Goal: Find specific page/section: Find specific page/section

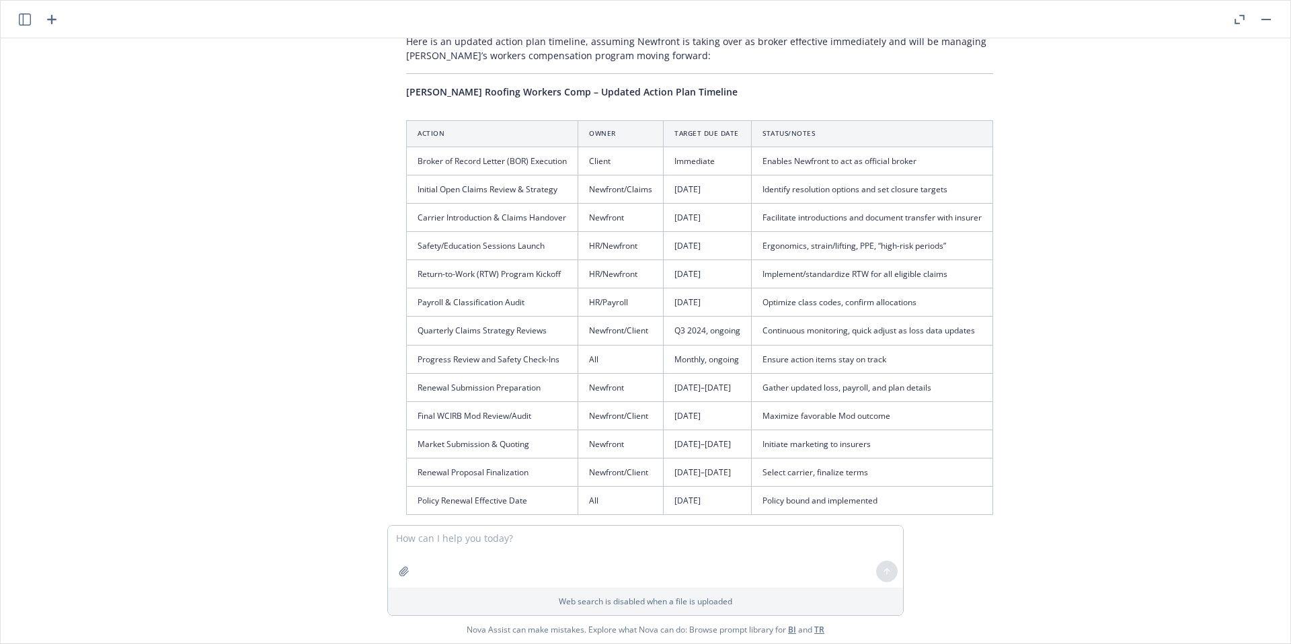
scroll to position [2572, 0]
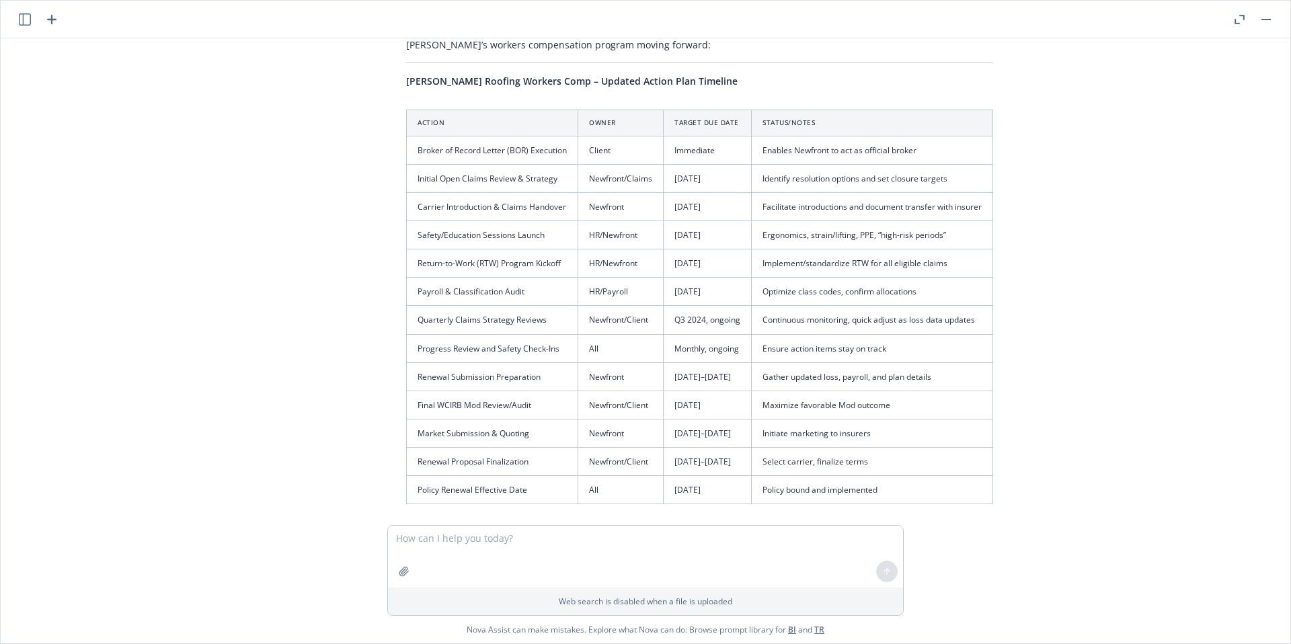
click at [1268, 21] on button "button" at bounding box center [1266, 19] width 16 height 16
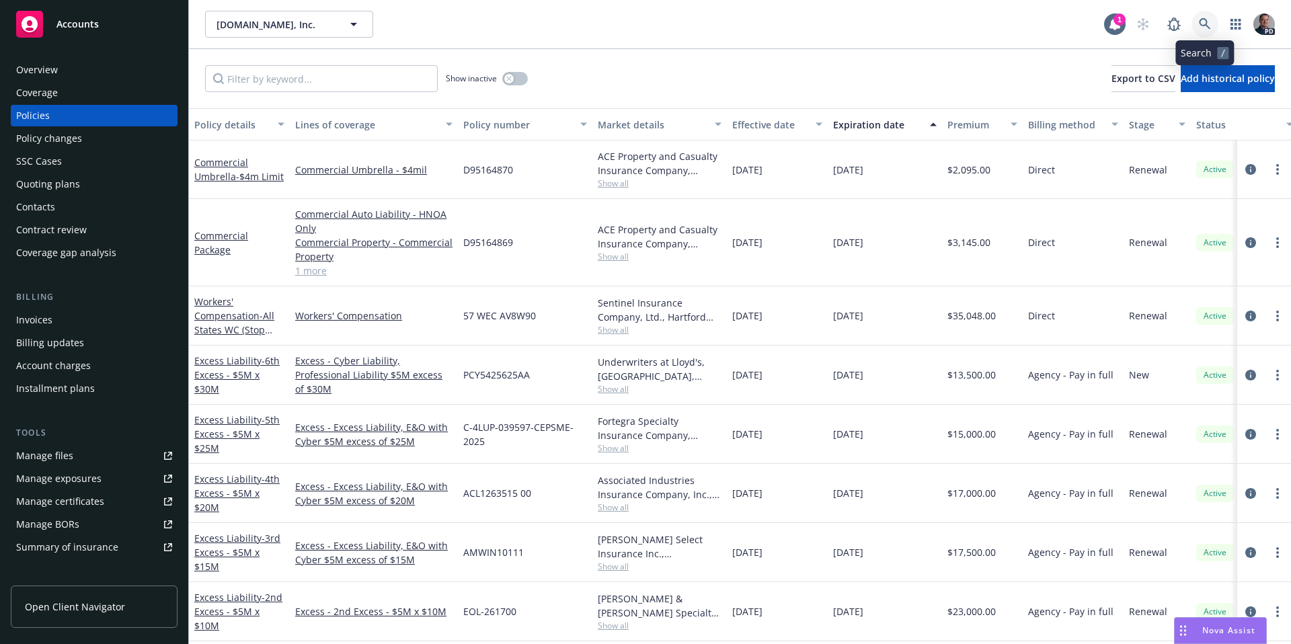
click at [1193, 28] on link at bounding box center [1204, 24] width 27 height 27
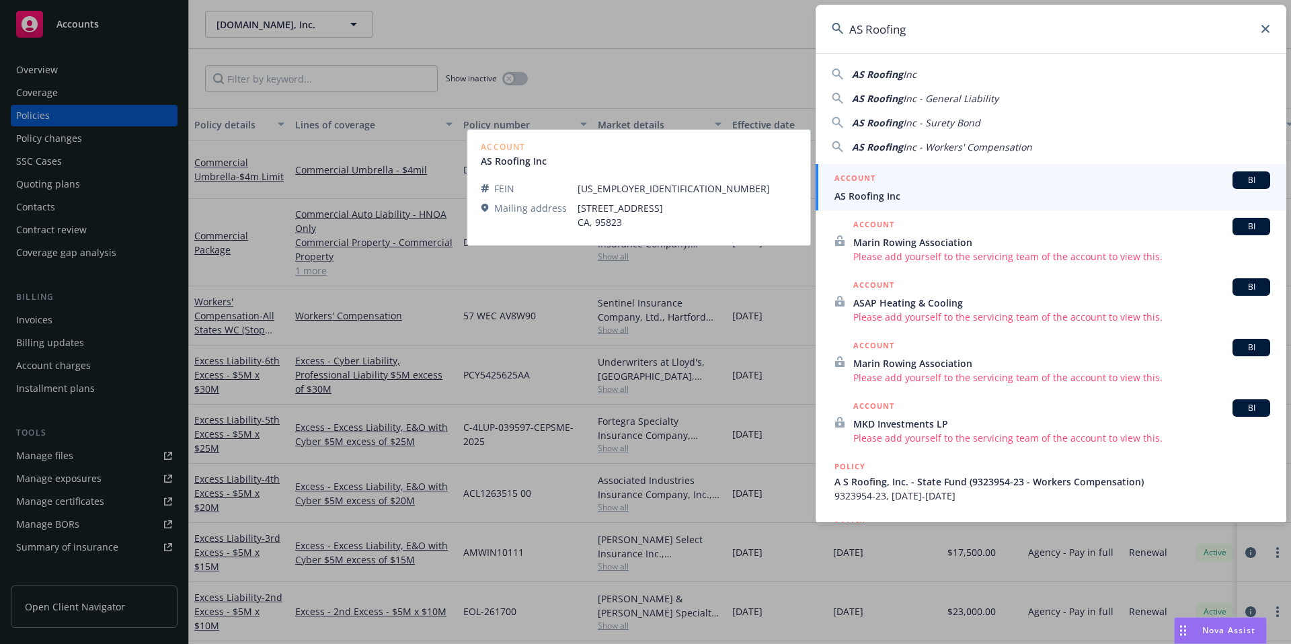
type input "AS Roofing"
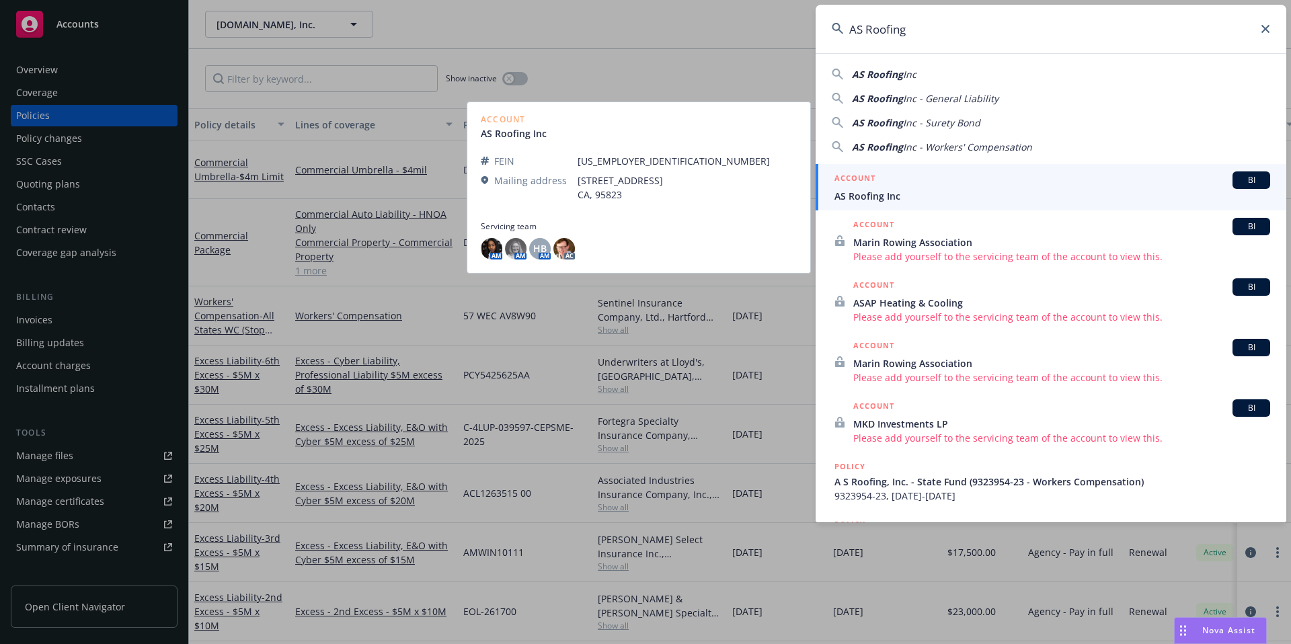
click at [951, 198] on span "AS Roofing Inc" at bounding box center [1052, 196] width 436 height 14
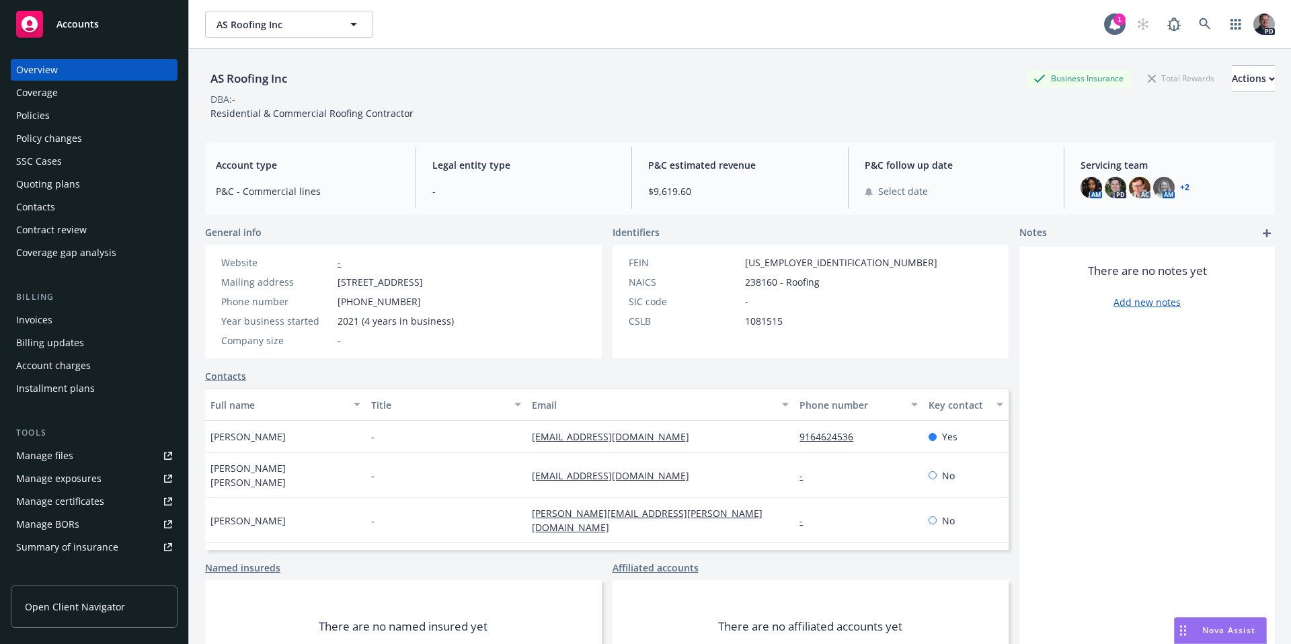
click at [69, 100] on div "Coverage" at bounding box center [94, 93] width 156 height 22
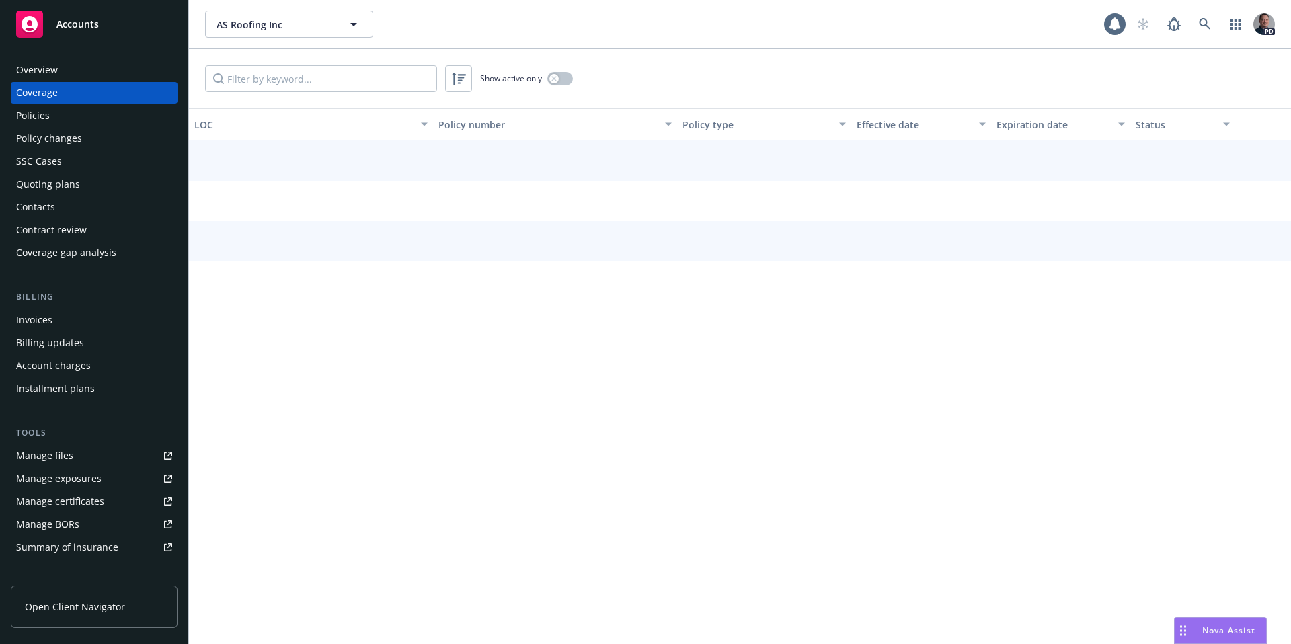
click at [66, 109] on div "Policies" at bounding box center [94, 116] width 156 height 22
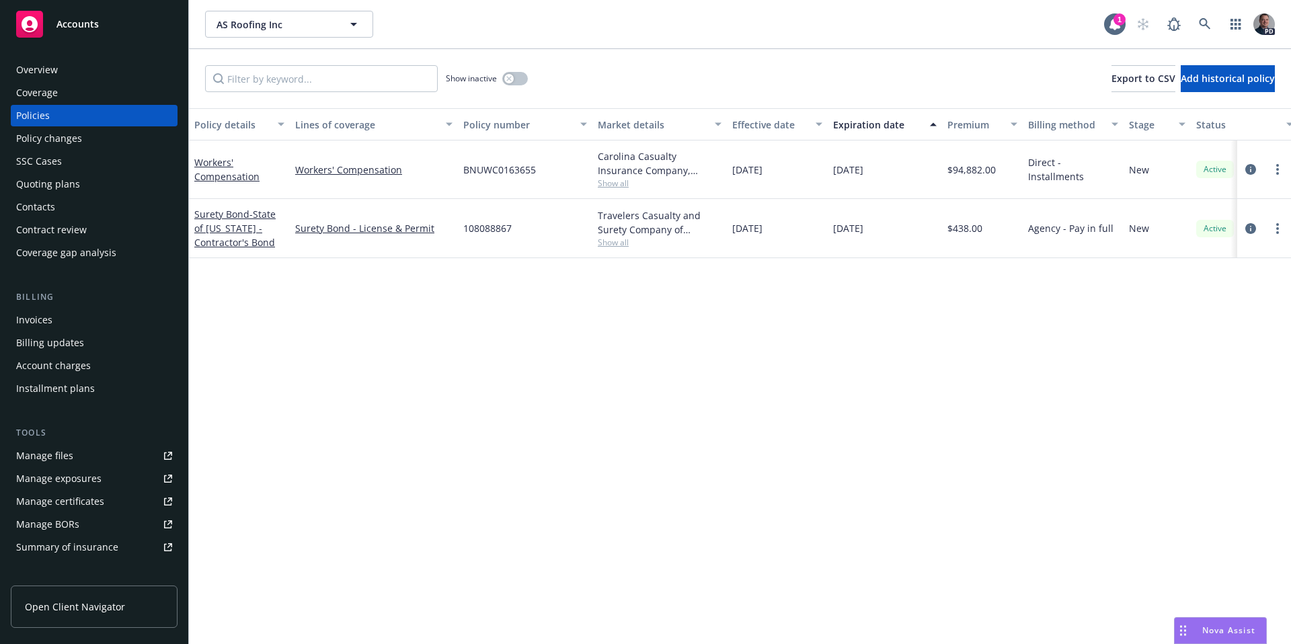
click at [616, 183] on span "Show all" at bounding box center [660, 183] width 124 height 11
